Goal: Find specific page/section: Find specific page/section

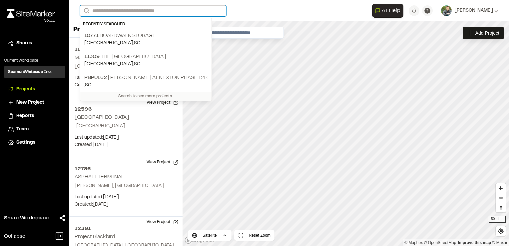
click at [136, 11] on input "Search" at bounding box center [153, 10] width 146 height 11
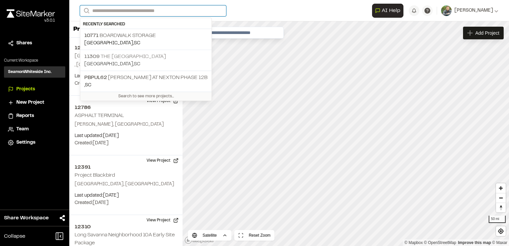
scroll to position [67, 0]
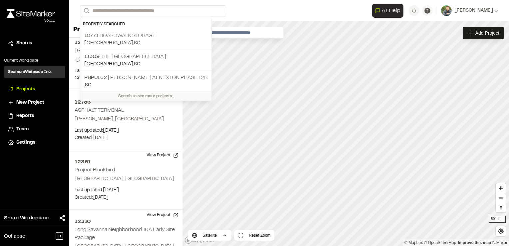
click at [140, 40] on p "[GEOGRAPHIC_DATA] , [GEOGRAPHIC_DATA]" at bounding box center [145, 43] width 123 height 7
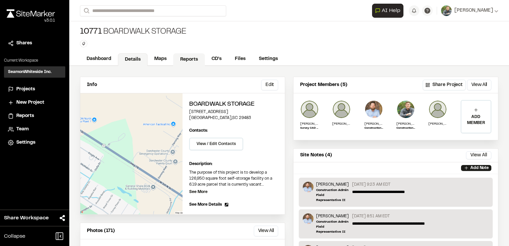
click at [189, 62] on link "Reports" at bounding box center [189, 59] width 32 height 13
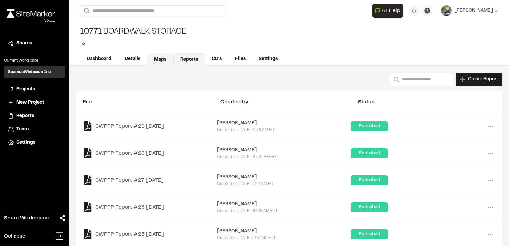
drag, startPoint x: 162, startPoint y: 59, endPoint x: 157, endPoint y: 57, distance: 5.4
click at [162, 58] on link "Maps" at bounding box center [160, 59] width 26 height 13
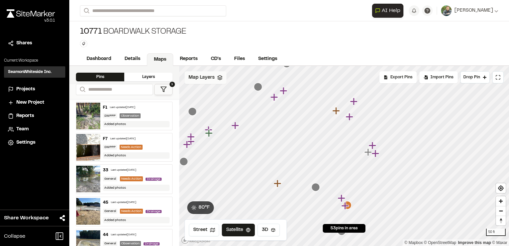
click at [205, 76] on span "Map Layers" at bounding box center [201, 77] width 26 height 7
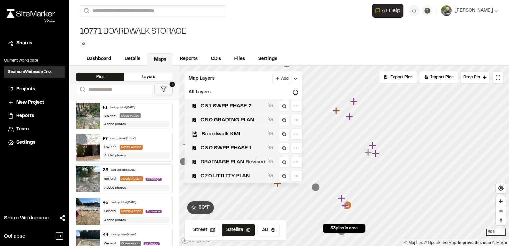
click at [240, 163] on span "DRAINAGE PLAN Revised" at bounding box center [232, 162] width 65 height 8
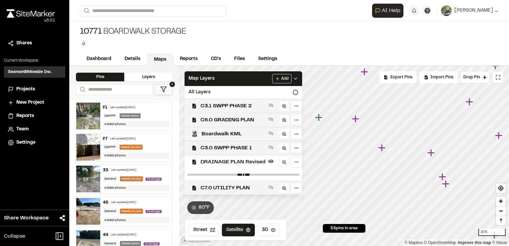
click at [381, 148] on icon "Map marker" at bounding box center [381, 147] width 7 height 7
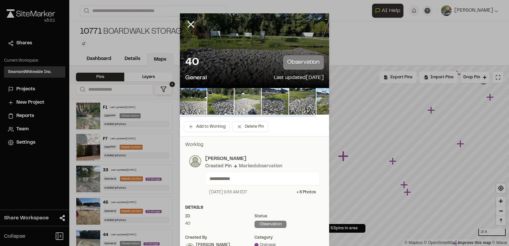
click at [245, 101] on img at bounding box center [247, 101] width 27 height 27
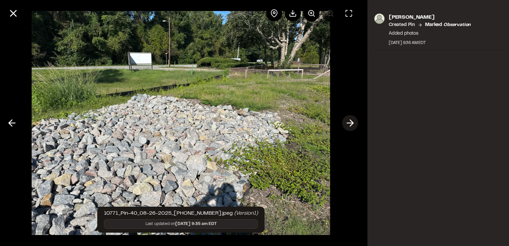
click at [352, 125] on icon at bounding box center [349, 122] width 11 height 11
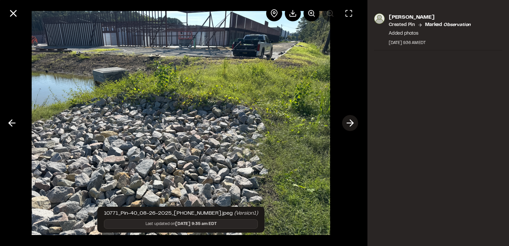
click at [352, 125] on icon at bounding box center [349, 122] width 11 height 11
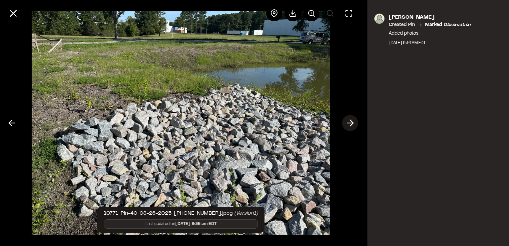
click at [352, 125] on icon at bounding box center [349, 122] width 11 height 11
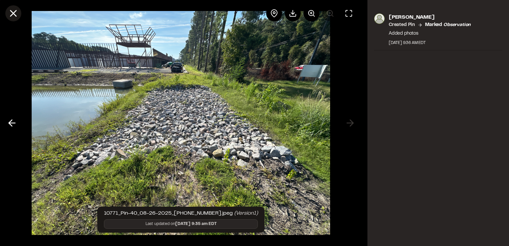
click at [17, 15] on icon at bounding box center [13, 13] width 11 height 11
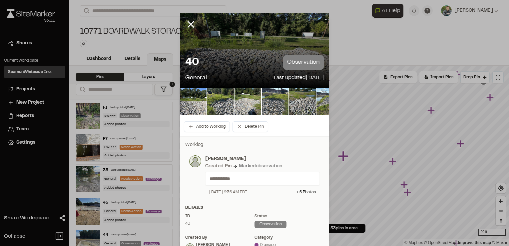
click at [192, 27] on icon at bounding box center [190, 24] width 11 height 11
